Goal: Transaction & Acquisition: Purchase product/service

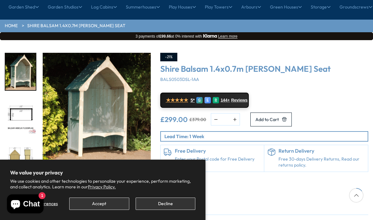
scroll to position [70, 0]
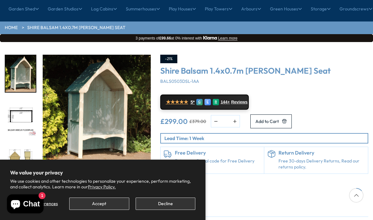
click at [26, 55] on img "1 / 10" at bounding box center [20, 73] width 30 height 37
click at [77, 80] on img "1 / 10" at bounding box center [97, 109] width 108 height 108
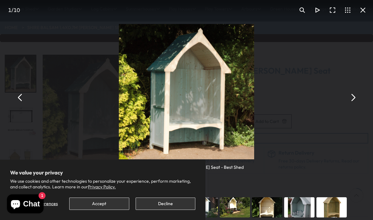
click at [301, 196] on div "You can close this modal content with the ESC key" at bounding box center [299, 207] width 32 height 25
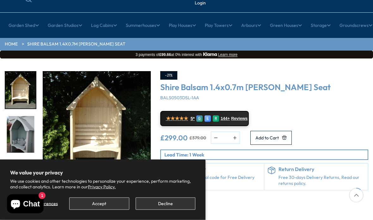
scroll to position [54, 0]
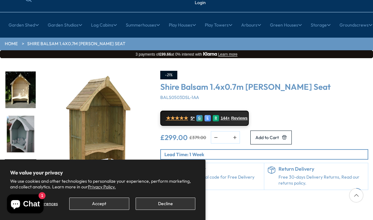
click at [21, 160] on img "10 / 10" at bounding box center [20, 178] width 30 height 37
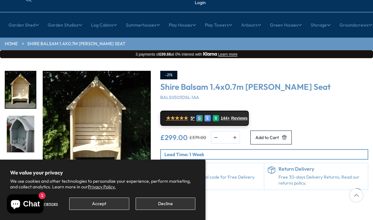
click at [15, 71] on img "8 / 10" at bounding box center [20, 89] width 30 height 37
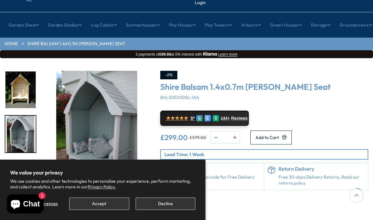
click at [12, 116] on img "9 / 10" at bounding box center [20, 134] width 30 height 37
click at [279, 135] on span "Add to Cart" at bounding box center [266, 137] width 23 height 4
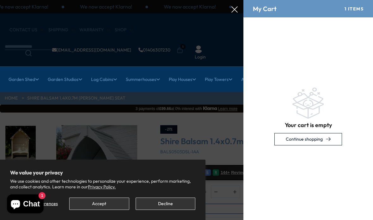
scroll to position [0, 0]
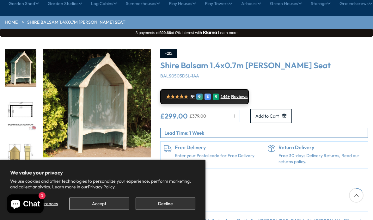
scroll to position [78, 0]
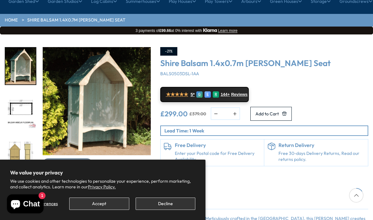
click at [92, 101] on img "1 / 10" at bounding box center [97, 101] width 108 height 108
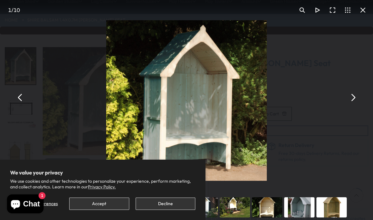
click at [114, 124] on img "You can close this modal content with the ESC key" at bounding box center [186, 100] width 161 height 161
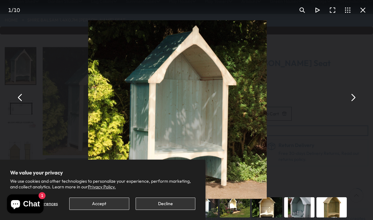
click at [99, 210] on button "Accept" at bounding box center [99, 204] width 60 height 12
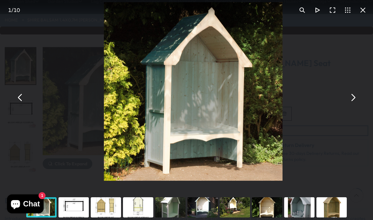
click at [137, 220] on div "You can close this modal content with the ESC key" at bounding box center [138, 207] width 32 height 25
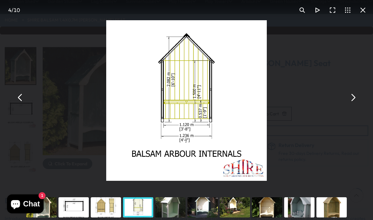
click at [164, 220] on div "You can close this modal content with the ESC key" at bounding box center [170, 207] width 32 height 25
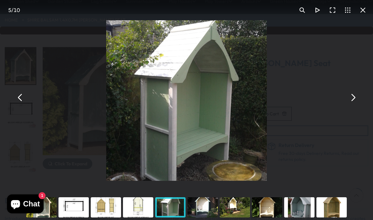
click at [209, 220] on div "You can close this modal content with the ESC key" at bounding box center [202, 207] width 32 height 25
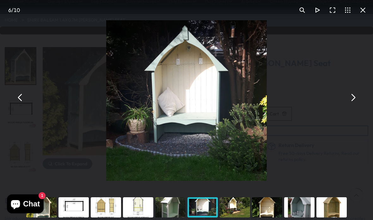
click at [244, 220] on div "You can close this modal content with the ESC key" at bounding box center [235, 207] width 32 height 25
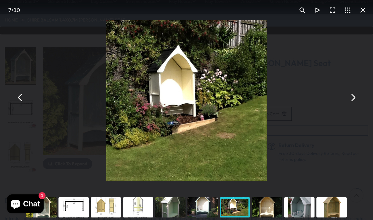
click at [265, 220] on div "You can close this modal content with the ESC key" at bounding box center [267, 207] width 32 height 25
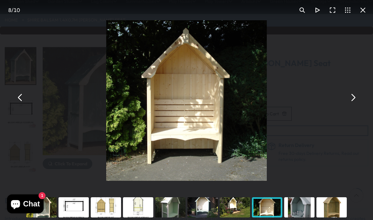
click at [293, 220] on div "You can close this modal content with the ESC key" at bounding box center [299, 207] width 32 height 25
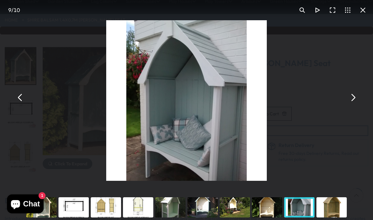
click at [336, 220] on div "You can close this modal content with the ESC key" at bounding box center [331, 207] width 32 height 25
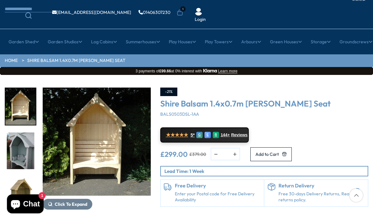
scroll to position [38, 0]
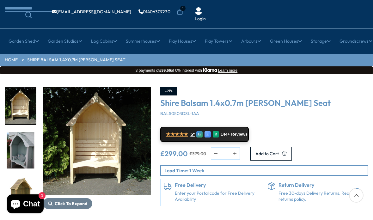
click at [194, 132] on span "5*" at bounding box center [193, 134] width 4 height 5
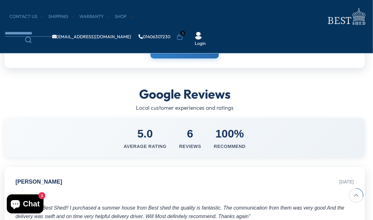
scroll to position [246, 2]
